Goal: Check status

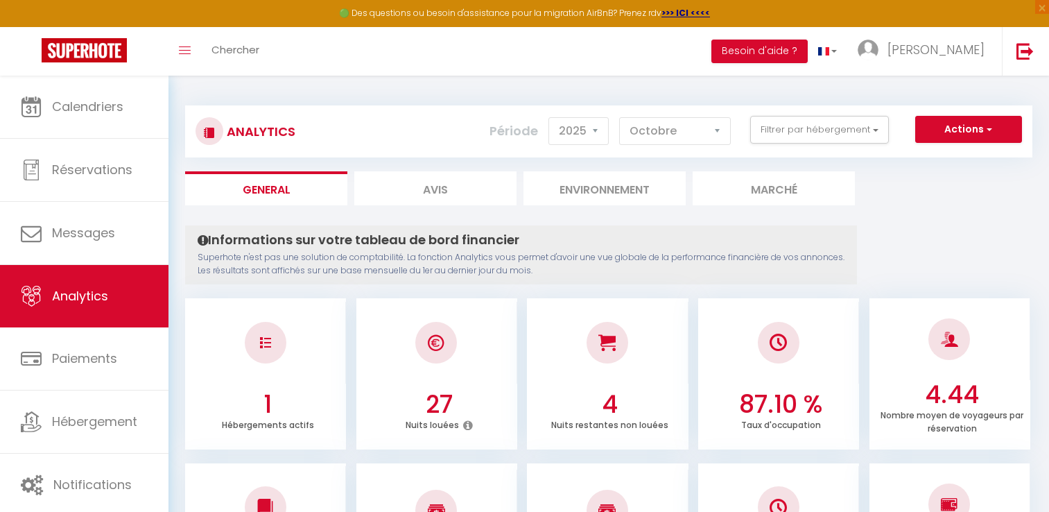
select select "2025"
select select "10"
